Goal: Task Accomplishment & Management: Use online tool/utility

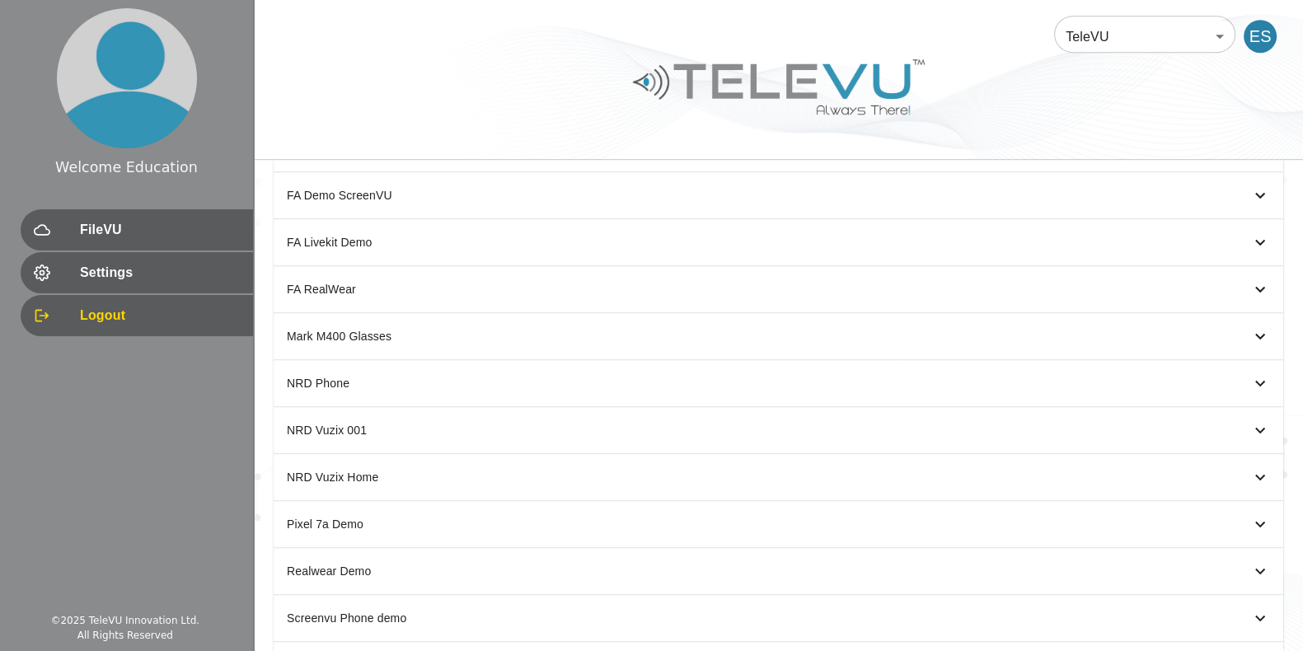
scroll to position [1225, 0]
click at [1253, 419] on icon "simple table" at bounding box center [1260, 429] width 20 height 20
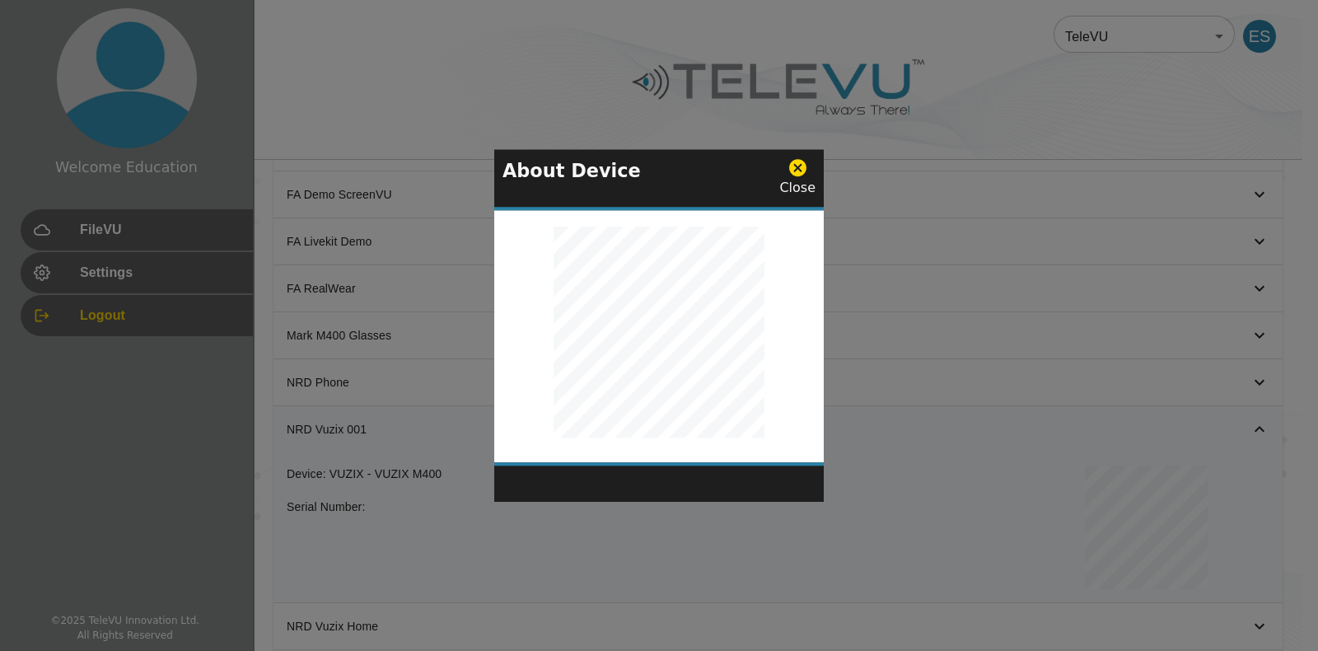
click at [789, 169] on icon at bounding box center [798, 168] width 21 height 21
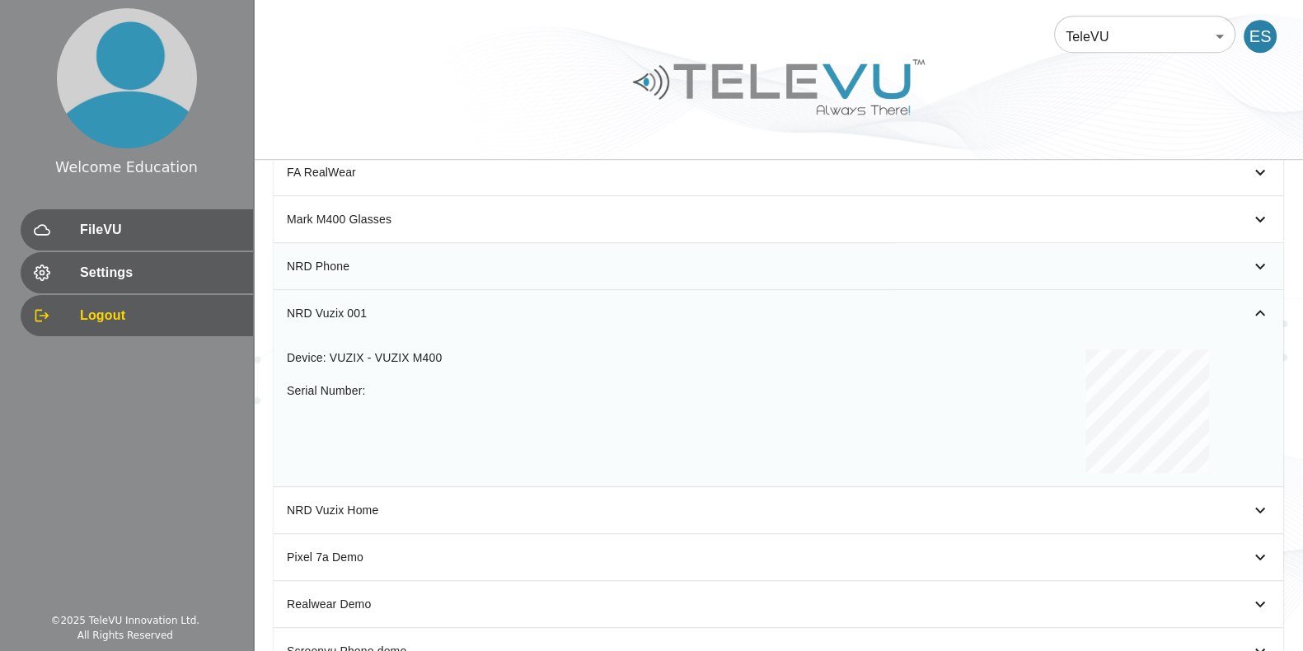
scroll to position [1342, 0]
click at [1257, 302] on icon "simple table" at bounding box center [1260, 312] width 20 height 20
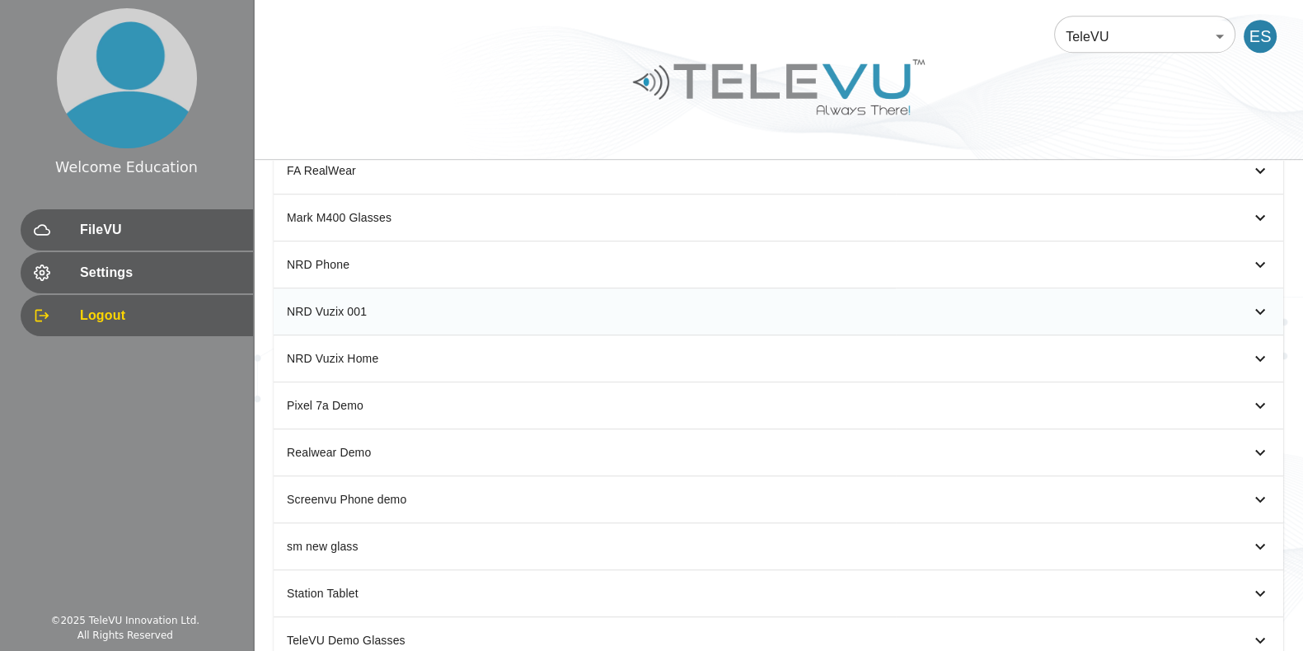
click at [1256, 302] on icon "simple table" at bounding box center [1260, 312] width 20 height 20
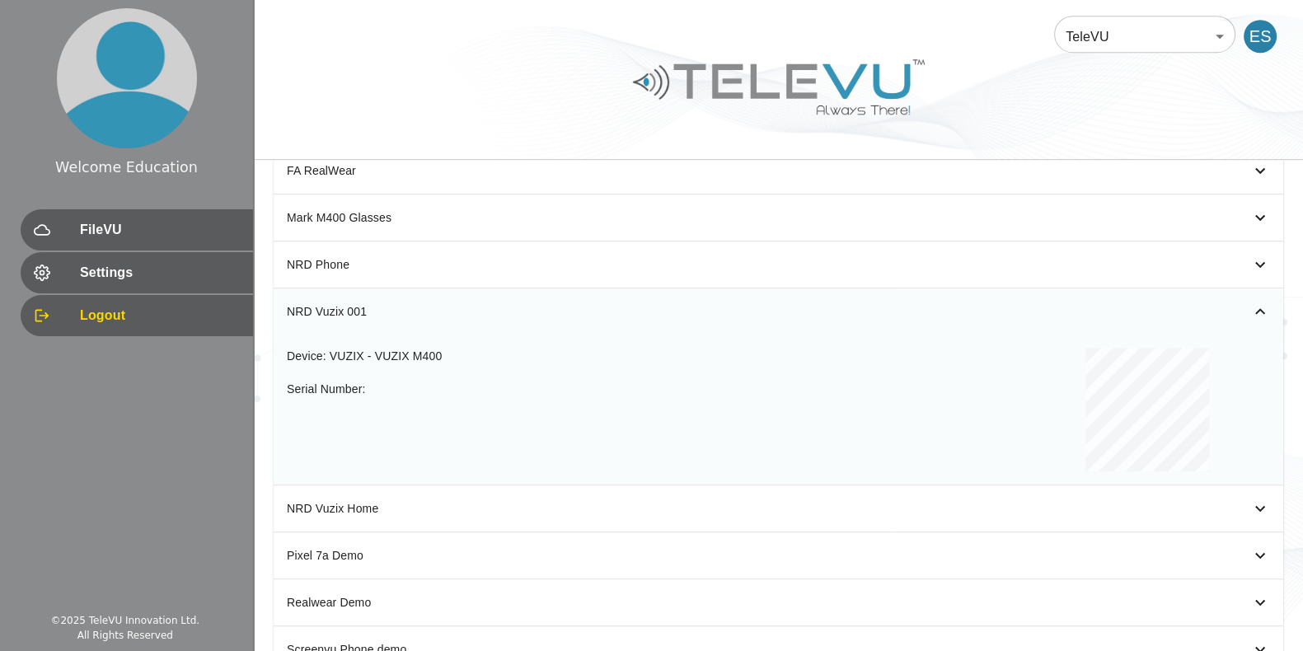
click at [1255, 302] on icon "simple table" at bounding box center [1260, 312] width 20 height 20
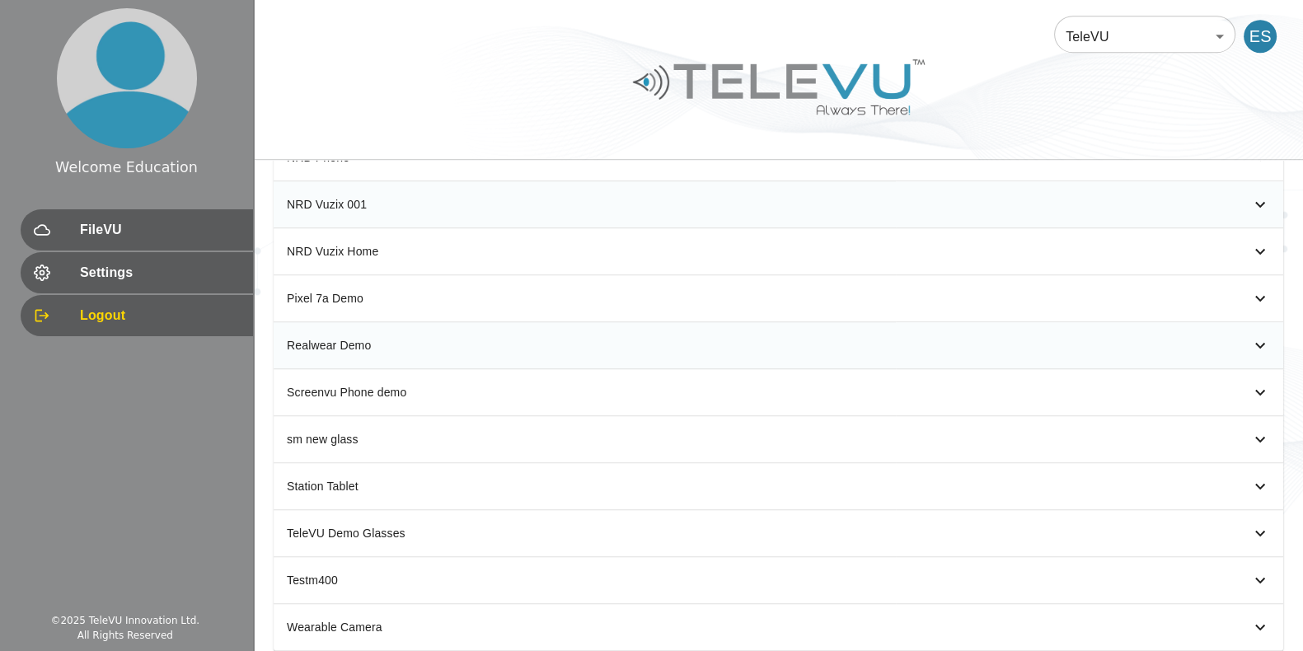
scroll to position [1483, 0]
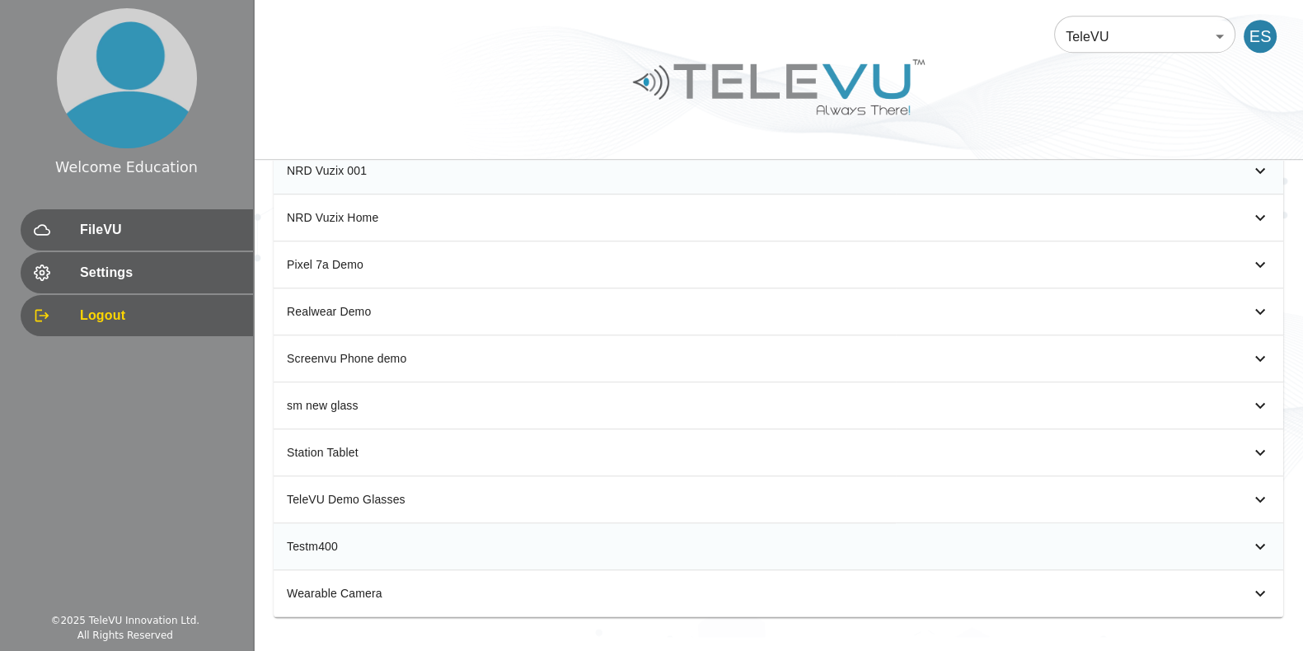
click at [1250, 536] on icon "simple table" at bounding box center [1260, 546] width 20 height 20
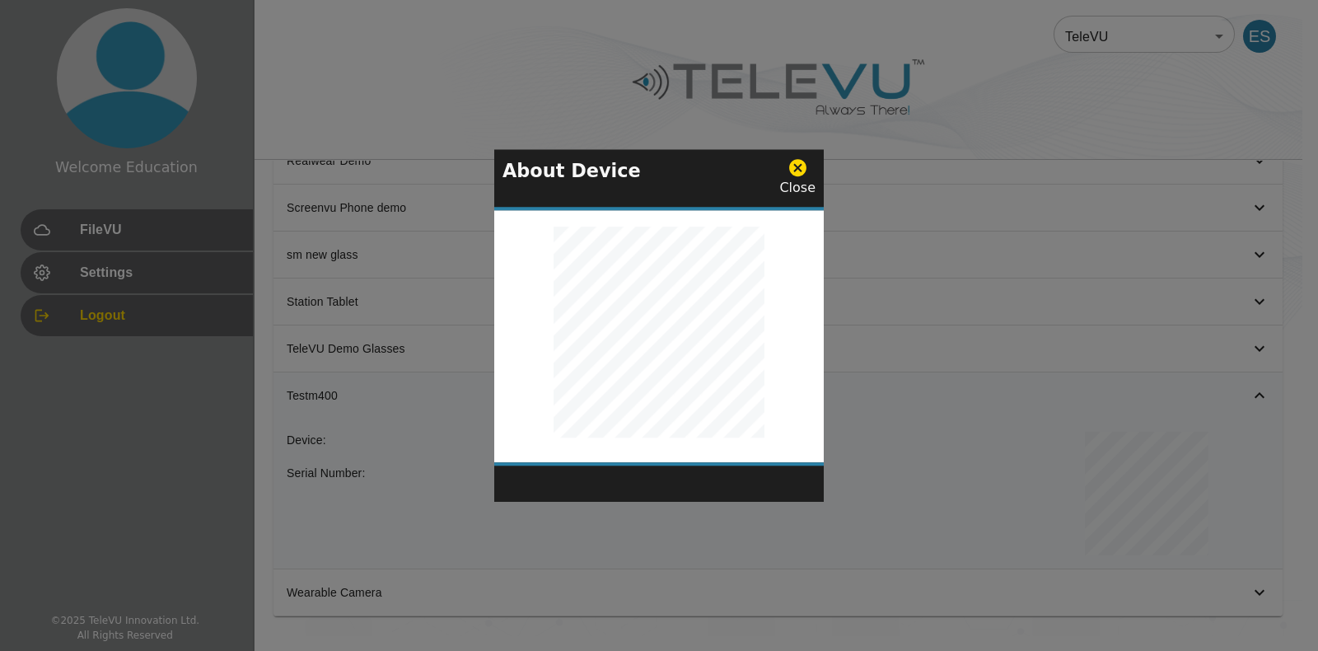
click at [803, 167] on icon at bounding box center [797, 168] width 17 height 17
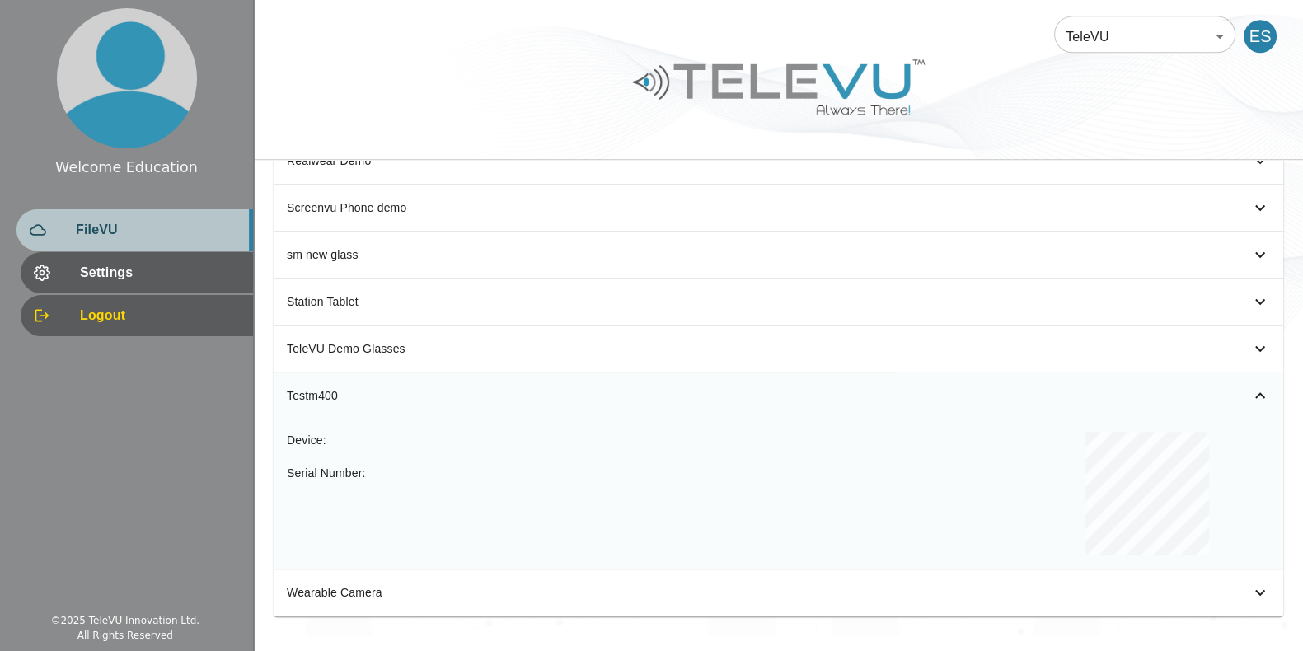
click at [176, 249] on div "FileVU" at bounding box center [134, 229] width 237 height 41
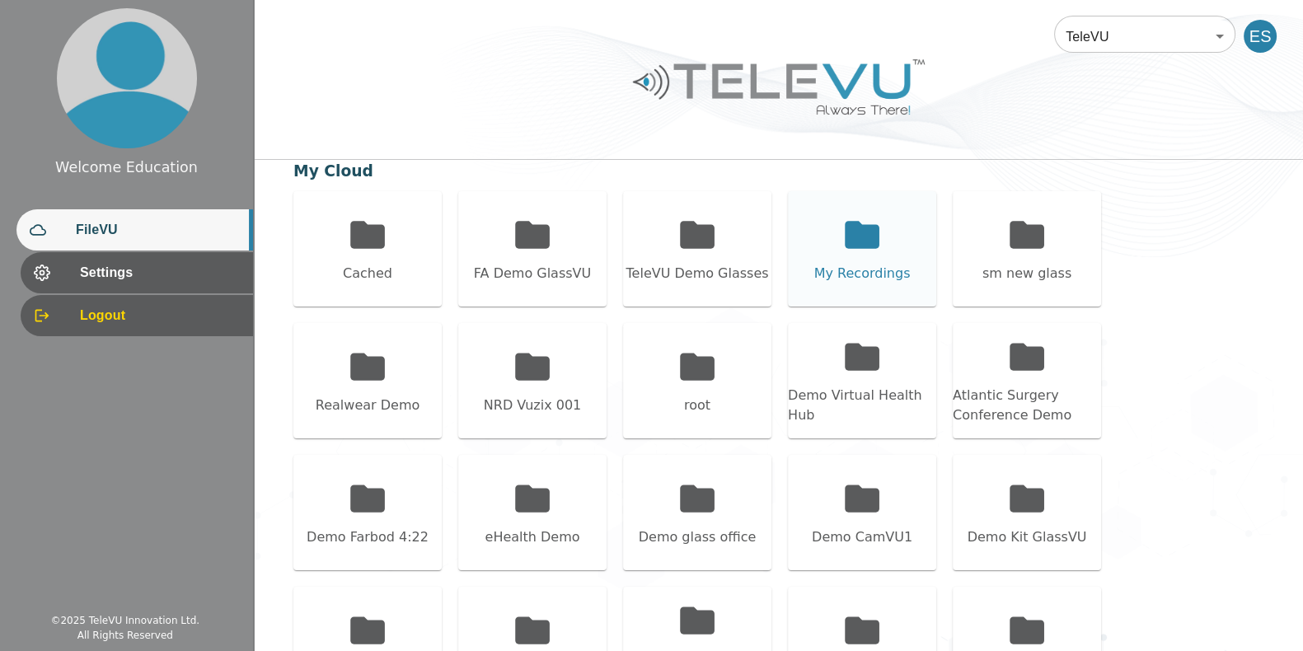
click at [853, 222] on icon at bounding box center [862, 234] width 35 height 27
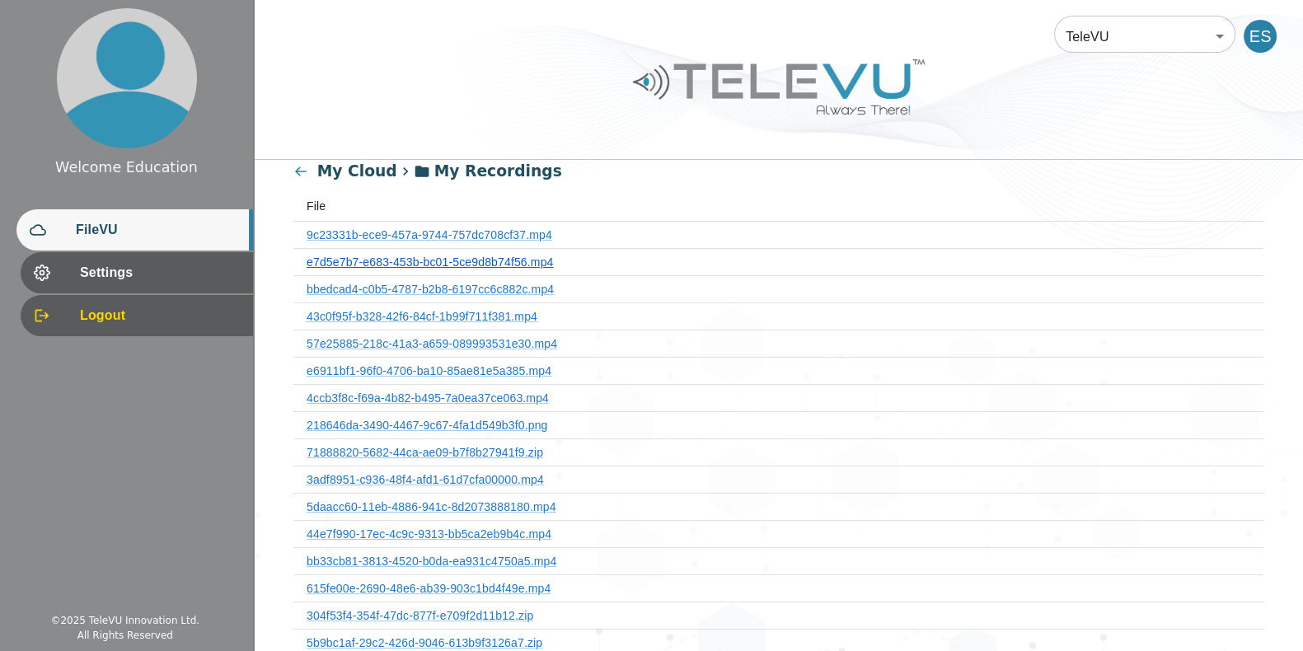
click at [507, 261] on link "e7d5e7b7-e683-453b-bc01-5ce9d8b74f56.mp4" at bounding box center [430, 261] width 246 height 13
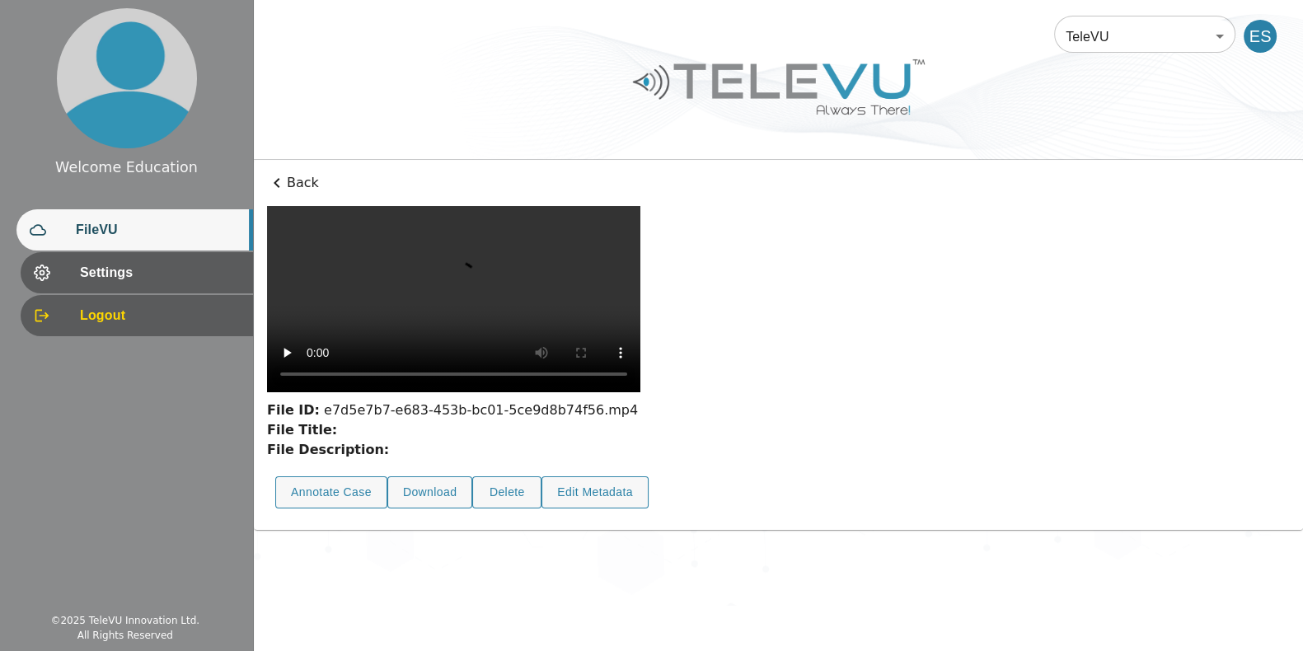
scroll to position [39, 0]
click at [325, 508] on button "Annotate Case" at bounding box center [331, 492] width 112 height 32
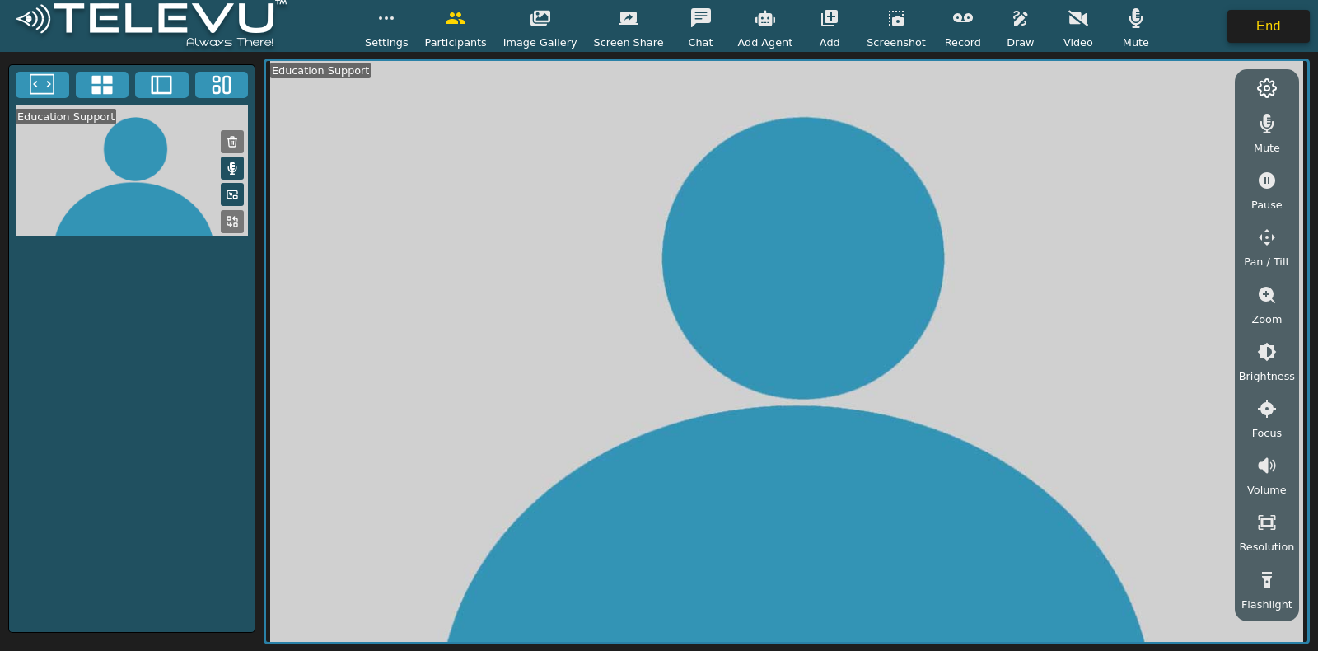
click at [1248, 25] on button "End" at bounding box center [1269, 26] width 82 height 33
